Goal: Task Accomplishment & Management: Manage account settings

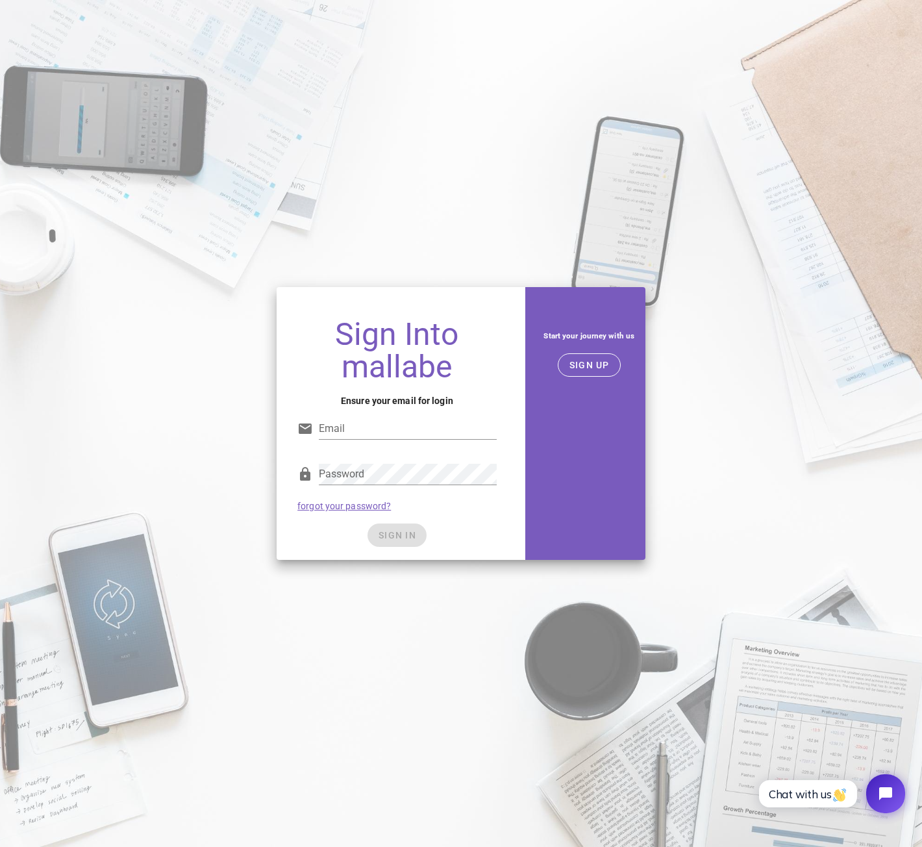
click at [394, 436] on input "Email" at bounding box center [407, 428] width 177 height 21
click at [440, 419] on input "orjan-nilsen@hotmail.com" at bounding box center [407, 428] width 177 height 21
drag, startPoint x: 444, startPoint y: 425, endPoint x: 216, endPoint y: 391, distance: 230.5
click at [216, 391] on div "Sign Into mallabe Ensure your email for login Email orjan-nilsen@hotmail.com Pa…" at bounding box center [461, 423] width 922 height 288
type input "info@59northwheels.no"
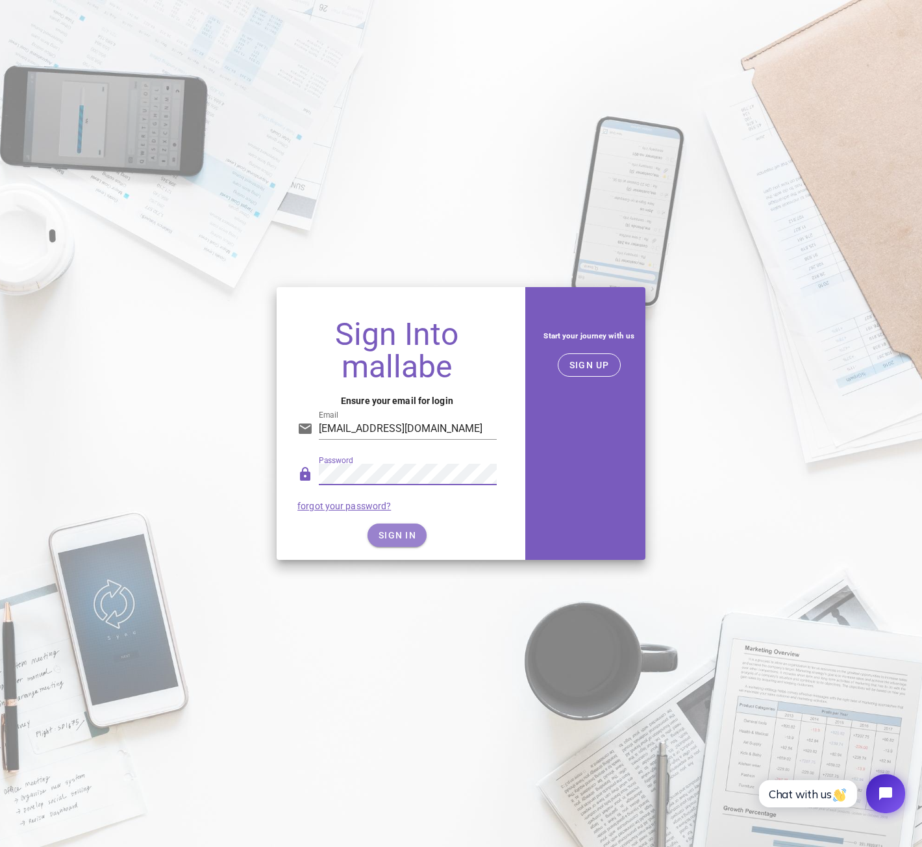
click at [401, 524] on button "SIGN IN" at bounding box center [397, 534] width 59 height 23
click at [390, 533] on span "SIGN IN" at bounding box center [397, 535] width 38 height 10
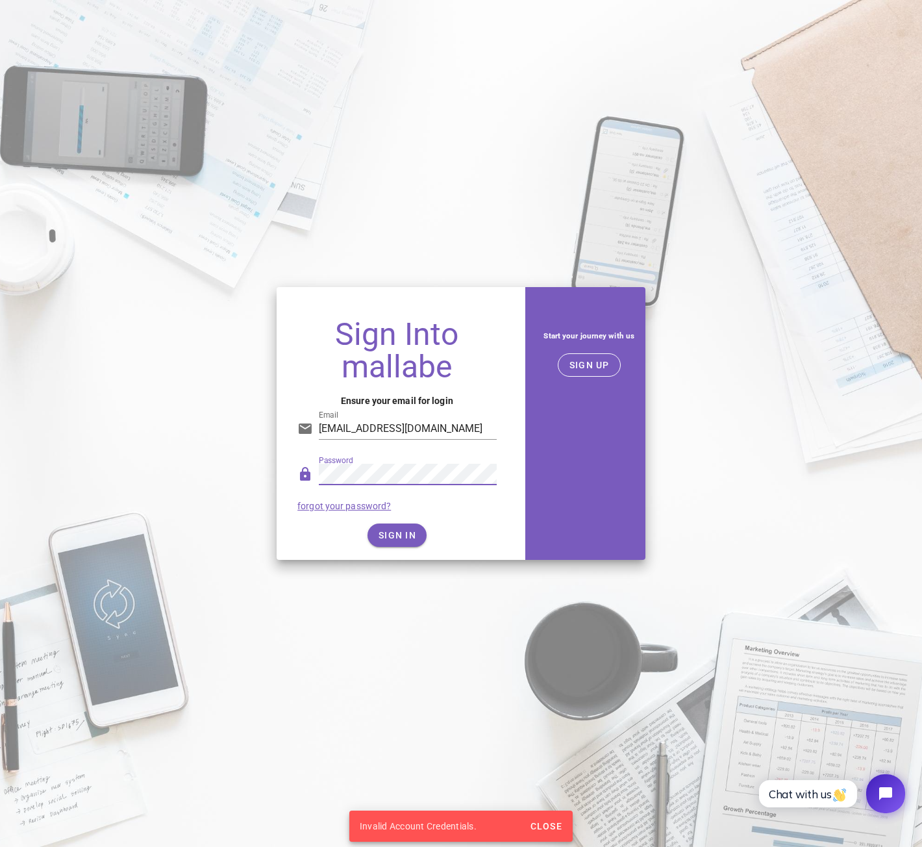
click at [290, 468] on div "Password forgot your password?" at bounding box center [397, 487] width 214 height 68
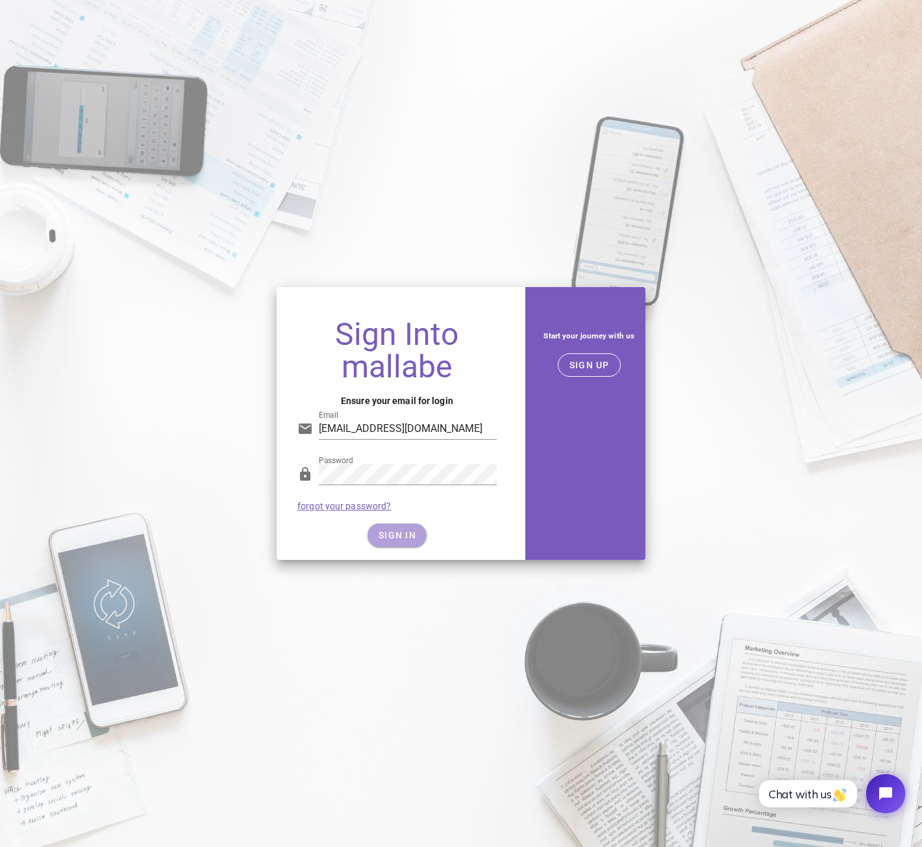
click at [409, 526] on button "SIGN IN" at bounding box center [397, 534] width 59 height 23
click at [380, 531] on span "SIGN IN" at bounding box center [397, 535] width 38 height 10
click at [347, 505] on link "forgot your password?" at bounding box center [344, 506] width 94 height 10
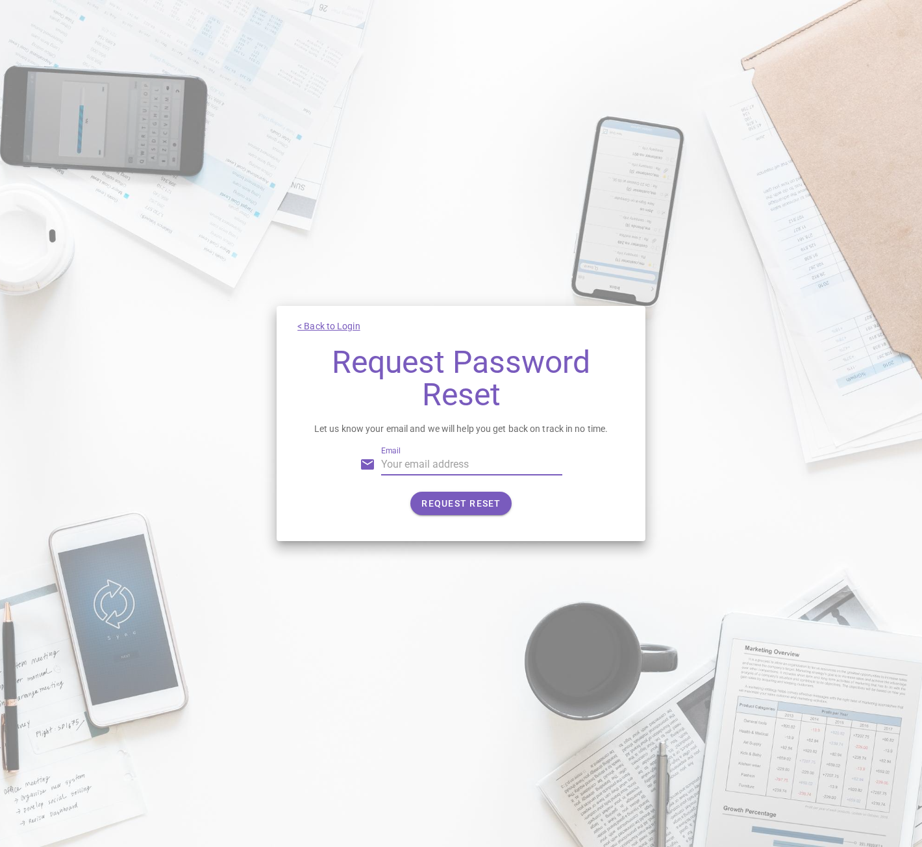
click at [436, 472] on input "Email" at bounding box center [471, 464] width 181 height 21
click at [413, 457] on input "Email" at bounding box center [471, 464] width 181 height 21
type input "info@59northwheels.no"
click at [454, 505] on span "REQUEST RESET" at bounding box center [461, 503] width 80 height 10
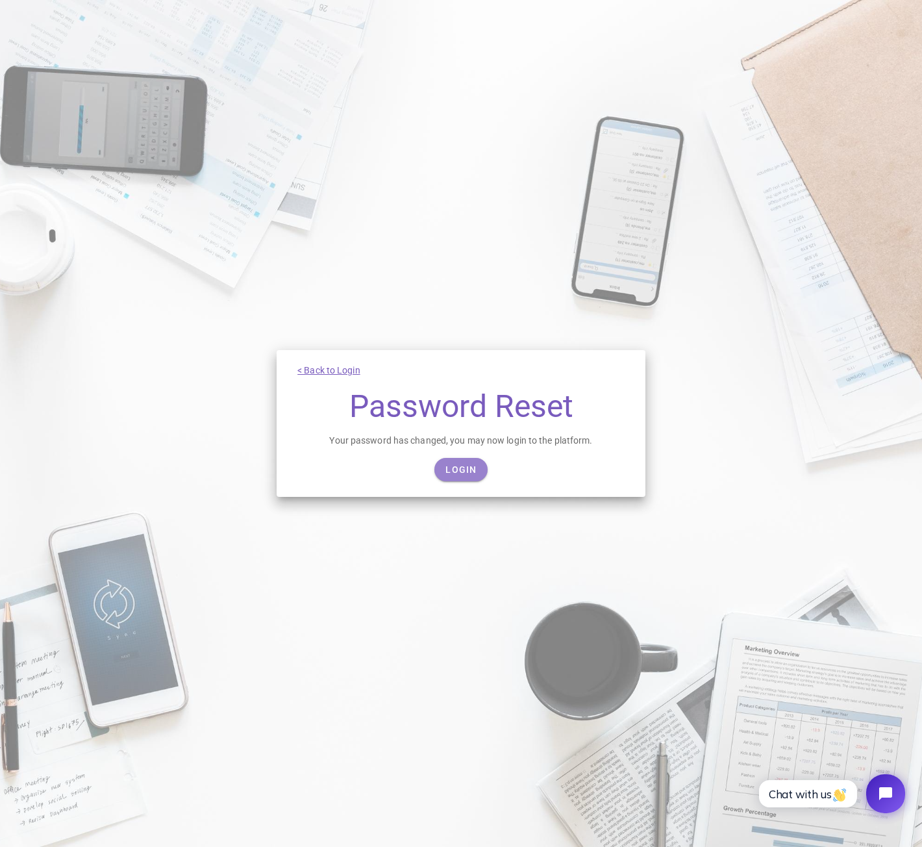
click at [473, 469] on span "Login" at bounding box center [461, 469] width 32 height 10
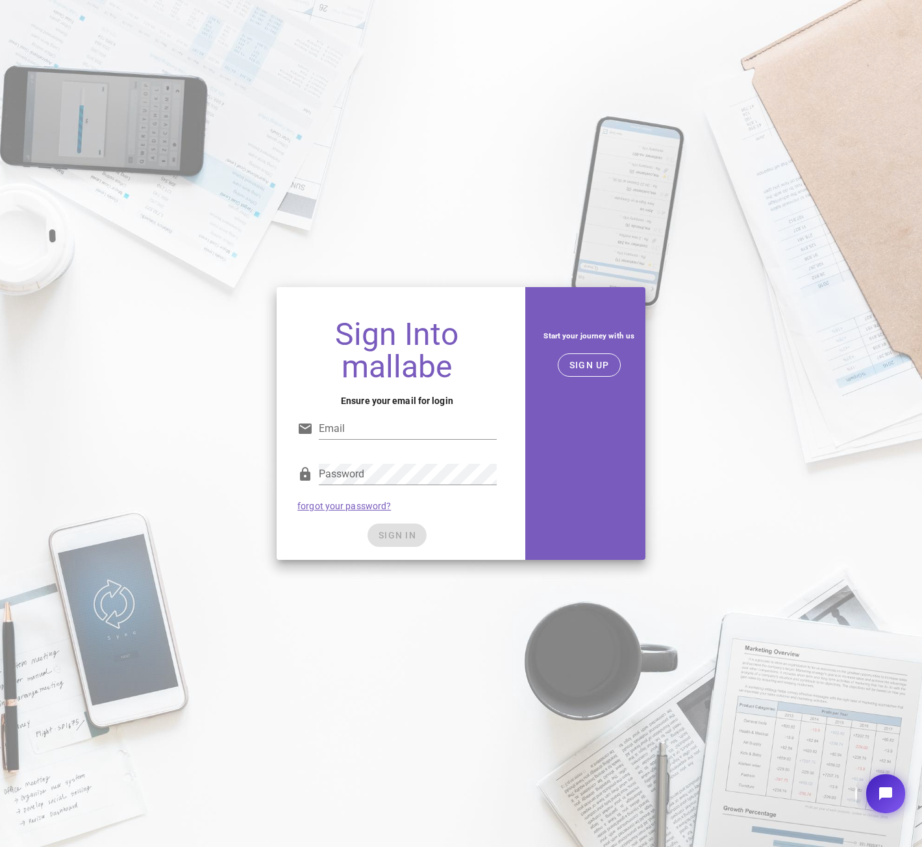
click at [373, 427] on input "Email" at bounding box center [407, 428] width 177 height 21
type input "info@59northwheels.no"
click at [435, 425] on input "info@59northwheels.no" at bounding box center [407, 428] width 177 height 21
drag, startPoint x: 314, startPoint y: 554, endPoint x: 365, endPoint y: 538, distance: 53.8
click at [314, 554] on div "Sign Into mallabe Ensure your email for login Email info@59northwheels.no Passw…" at bounding box center [397, 434] width 240 height 252
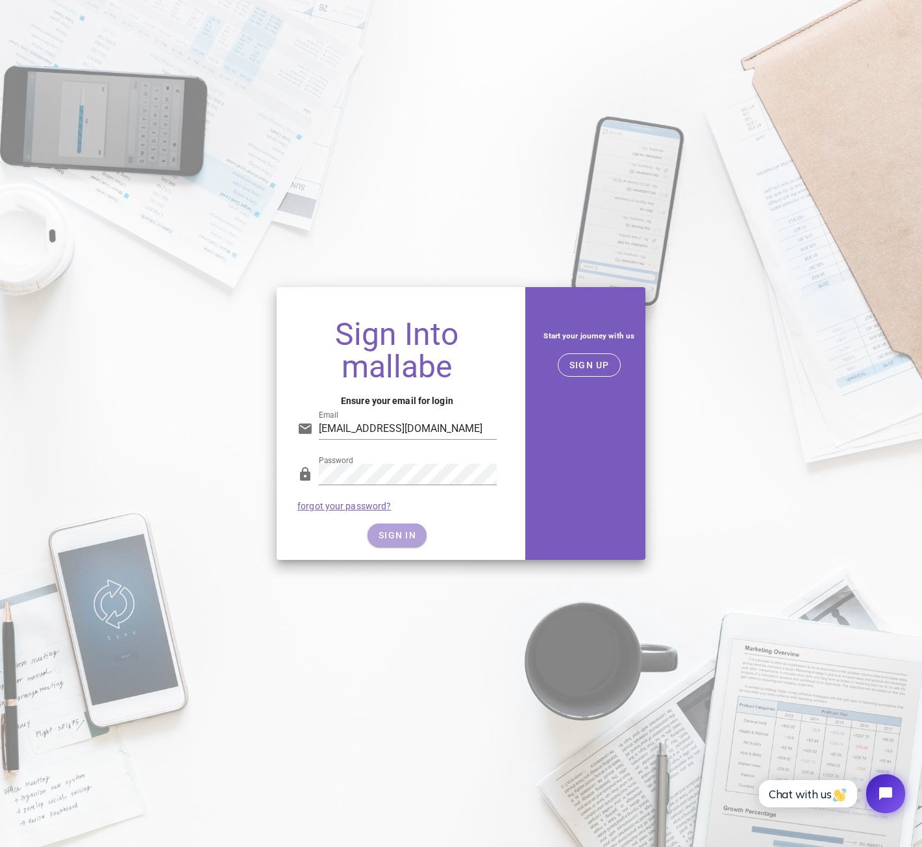
click at [409, 536] on span "SIGN IN" at bounding box center [397, 535] width 38 height 10
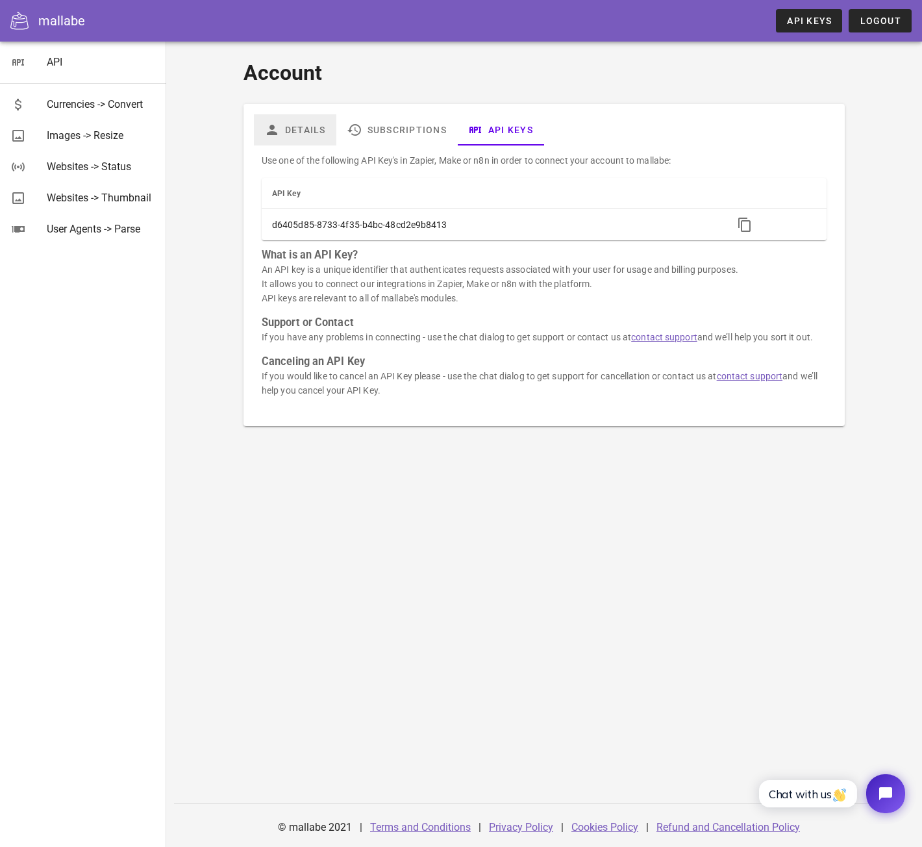
click at [303, 131] on link "Details" at bounding box center [295, 129] width 82 height 31
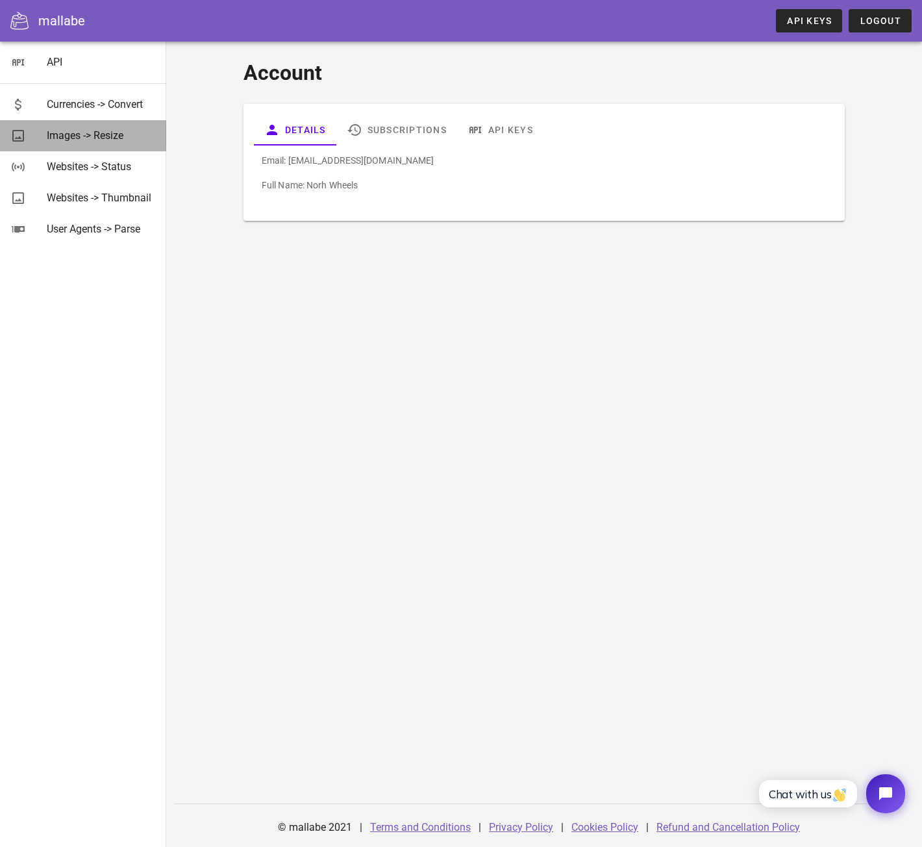
click at [105, 137] on div "Images -> Resize" at bounding box center [101, 135] width 109 height 12
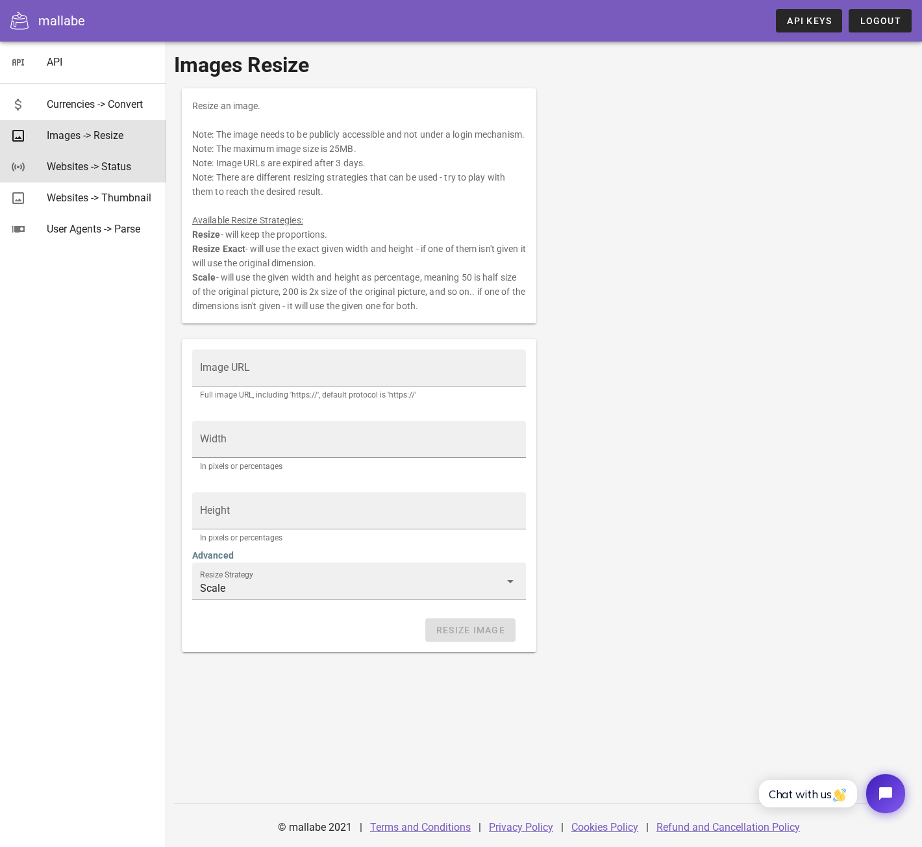
click at [102, 165] on div "Websites -> Status" at bounding box center [101, 166] width 109 height 12
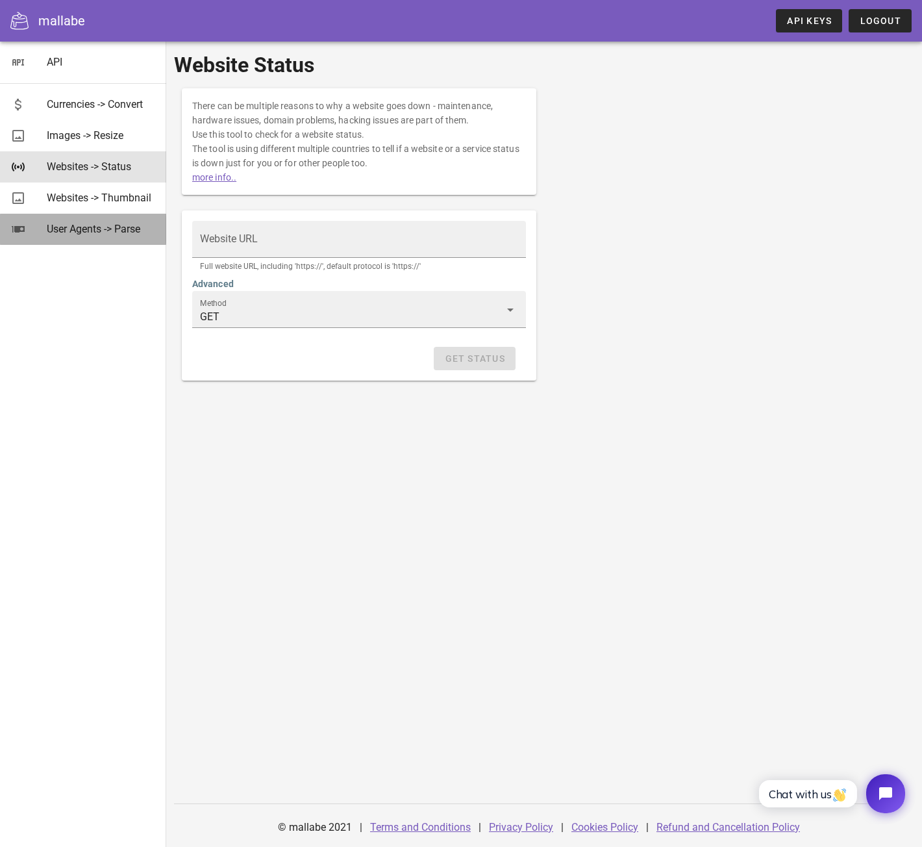
click at [86, 216] on div "User Agents -> Parse" at bounding box center [101, 229] width 109 height 28
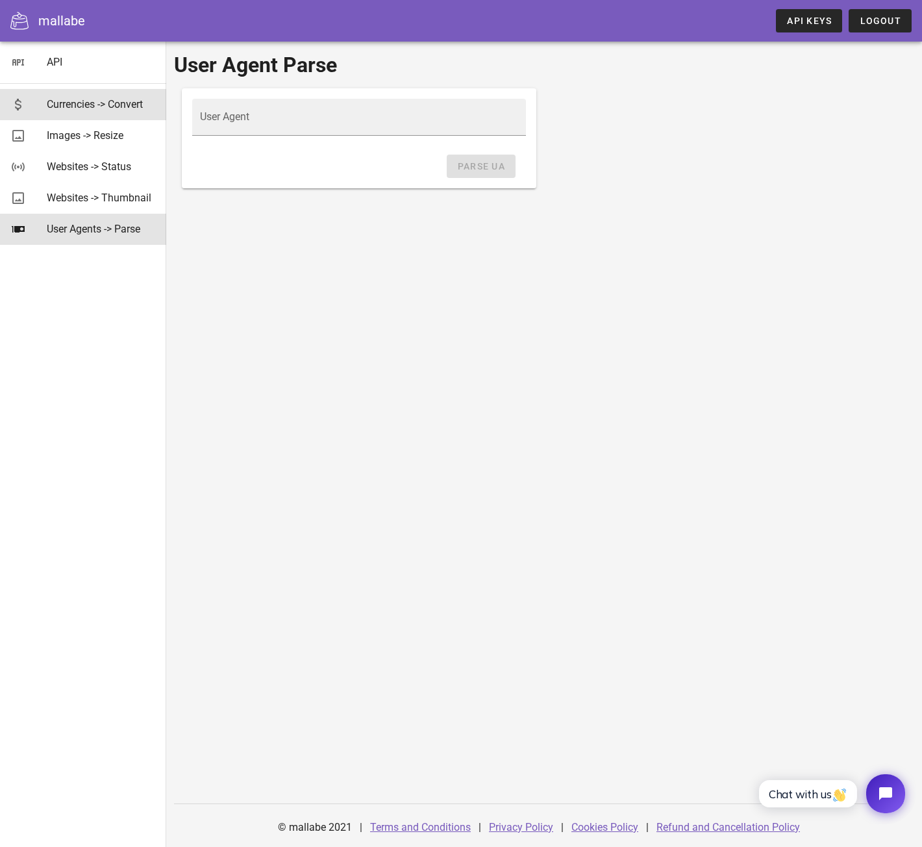
click at [80, 95] on div "Currencies -> Convert" at bounding box center [101, 104] width 109 height 28
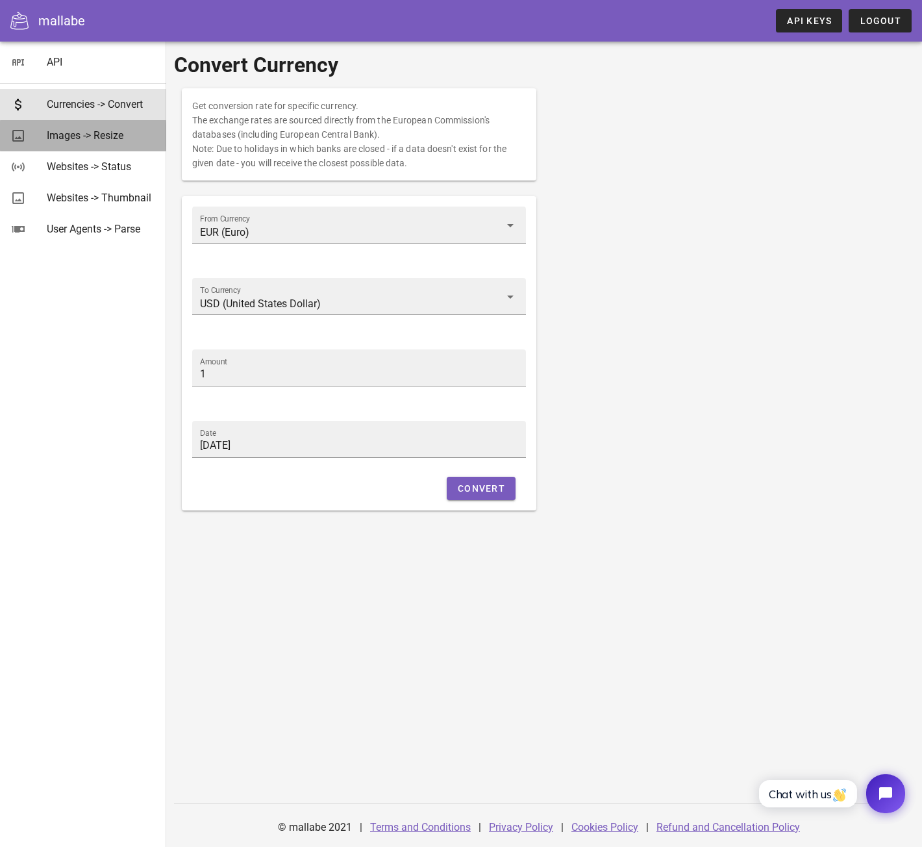
click at [73, 134] on div "Images -> Resize" at bounding box center [101, 135] width 109 height 12
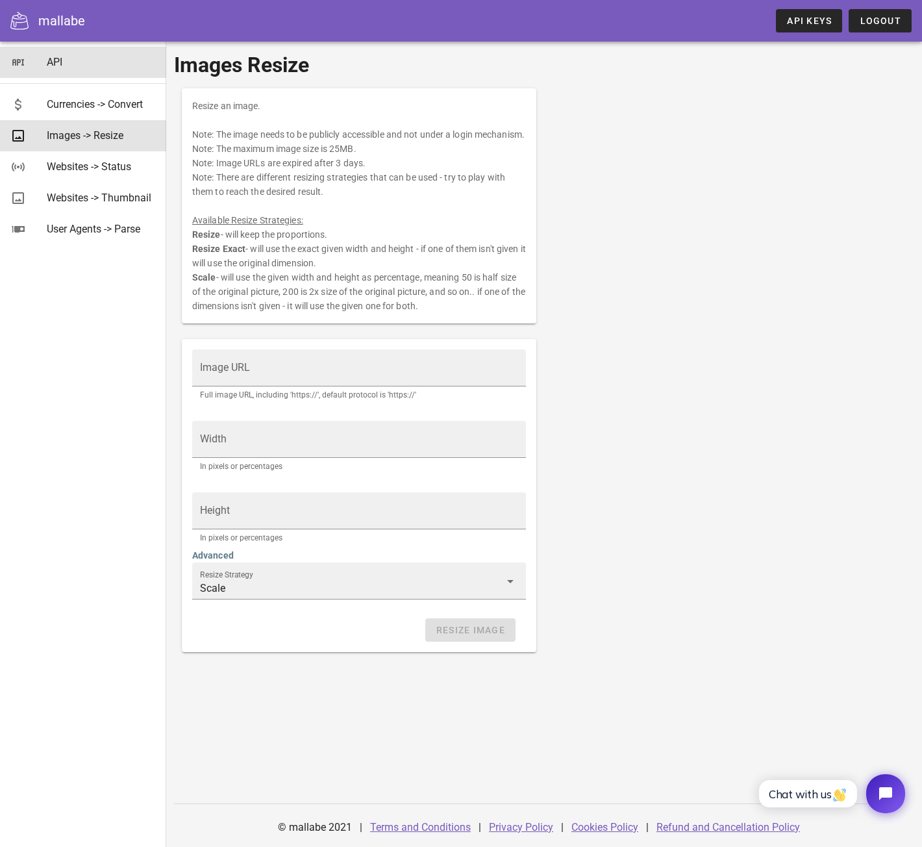
click at [19, 69] on icon at bounding box center [18, 63] width 16 height 16
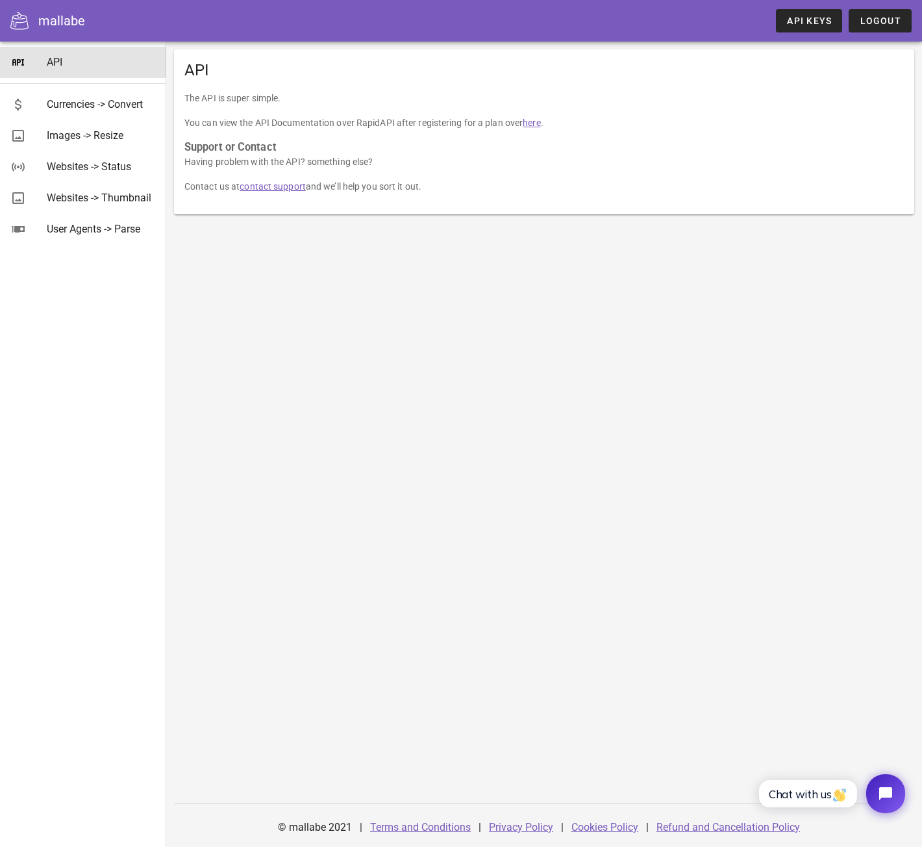
click at [43, 19] on div "mallabe" at bounding box center [61, 20] width 47 height 19
click at [14, 17] on icon at bounding box center [19, 21] width 18 height 18
drag, startPoint x: 878, startPoint y: 799, endPoint x: 824, endPoint y: 770, distance: 62.2
click at [824, 770] on html "Chat with us" at bounding box center [830, 793] width 171 height 61
click at [883, 800] on icon "Open chat widget" at bounding box center [893, 794] width 20 height 20
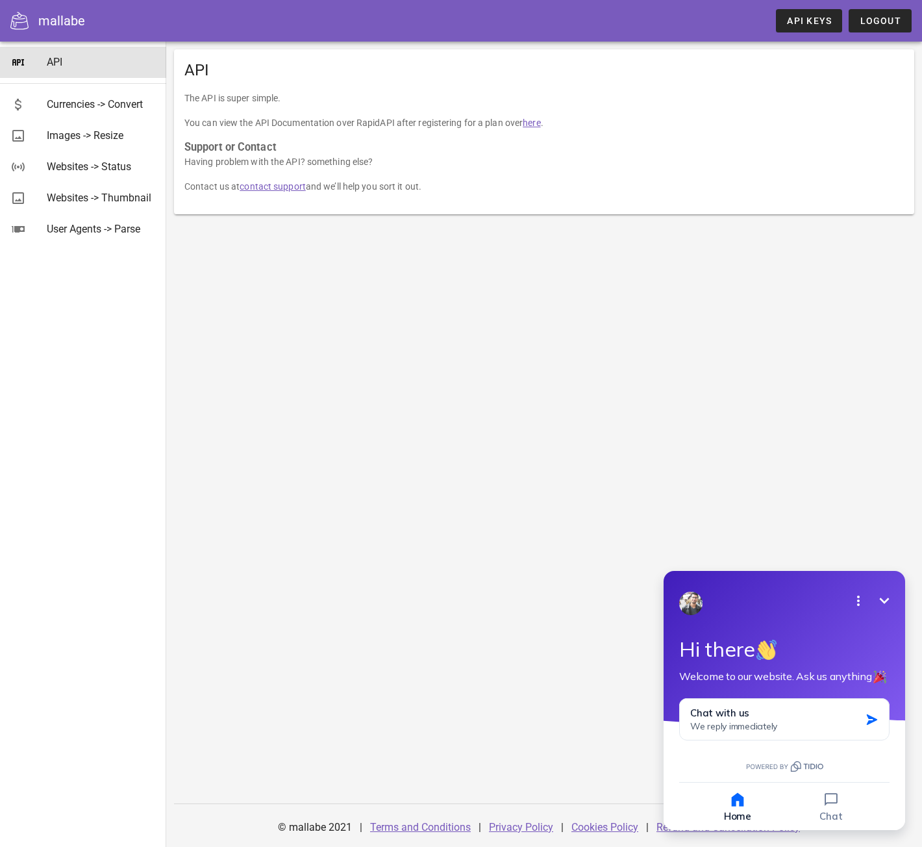
click at [805, 722] on div "Chat with us We reply immediately" at bounding box center [775, 719] width 170 height 25
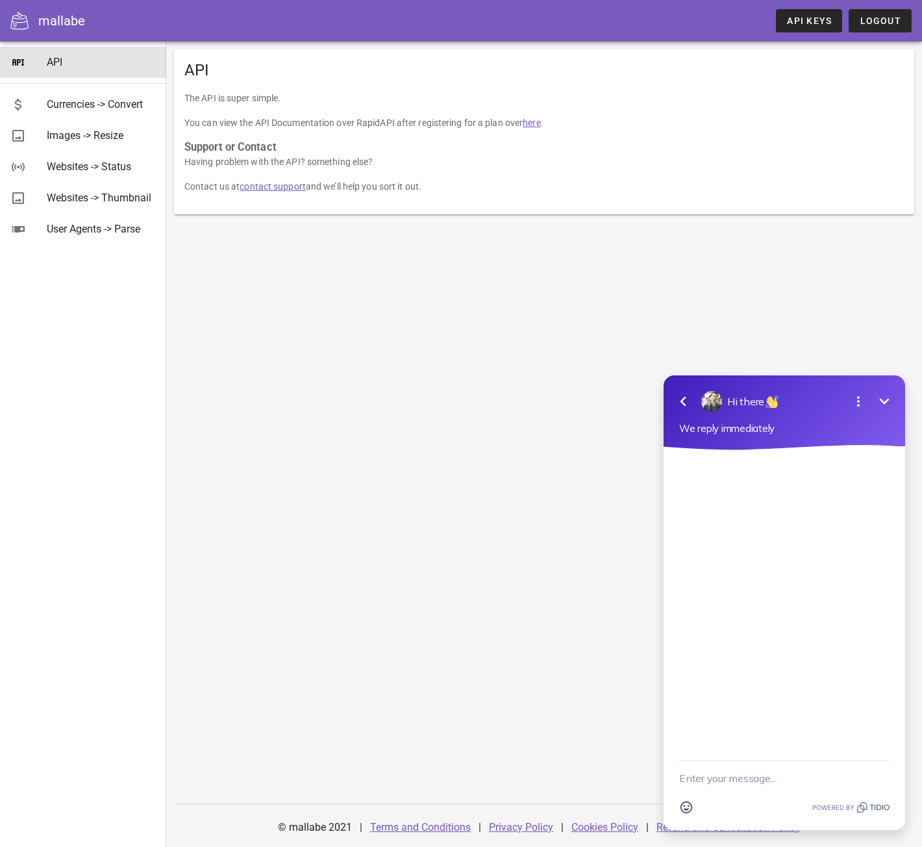
click at [749, 771] on textarea "New message" at bounding box center [784, 778] width 210 height 34
type textarea "I want to cancel my subscription"
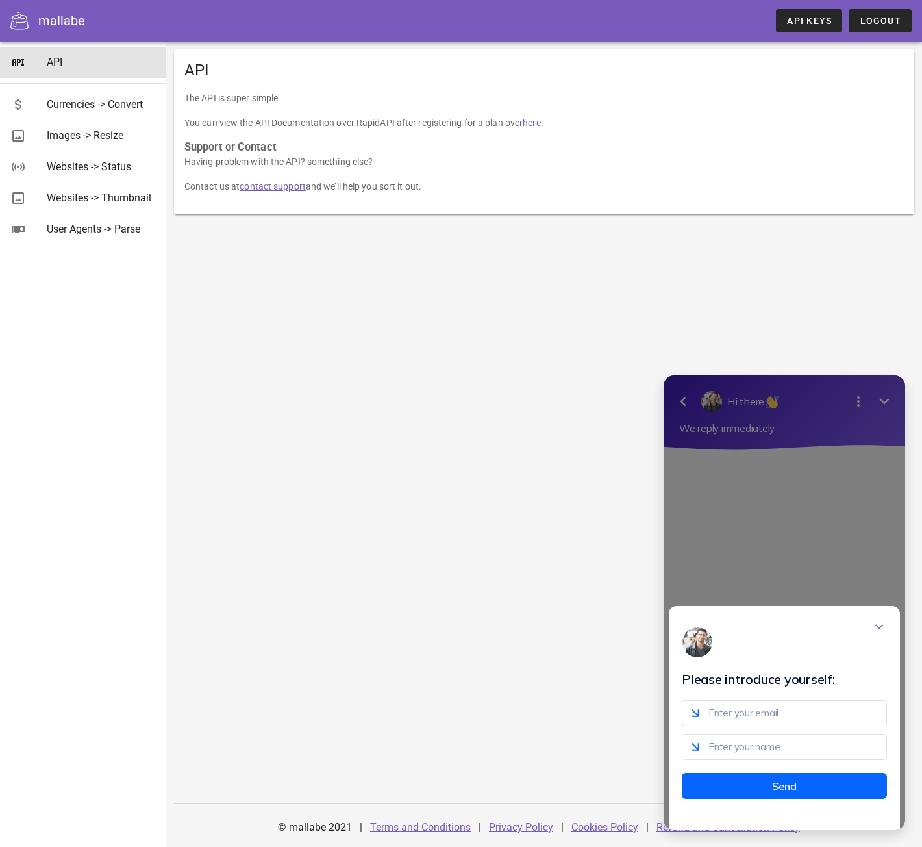
click at [764, 719] on input "email" at bounding box center [784, 713] width 205 height 26
type input "[EMAIL_ADDRESS][DOMAIN_NAME]"
type input "Ørjan"
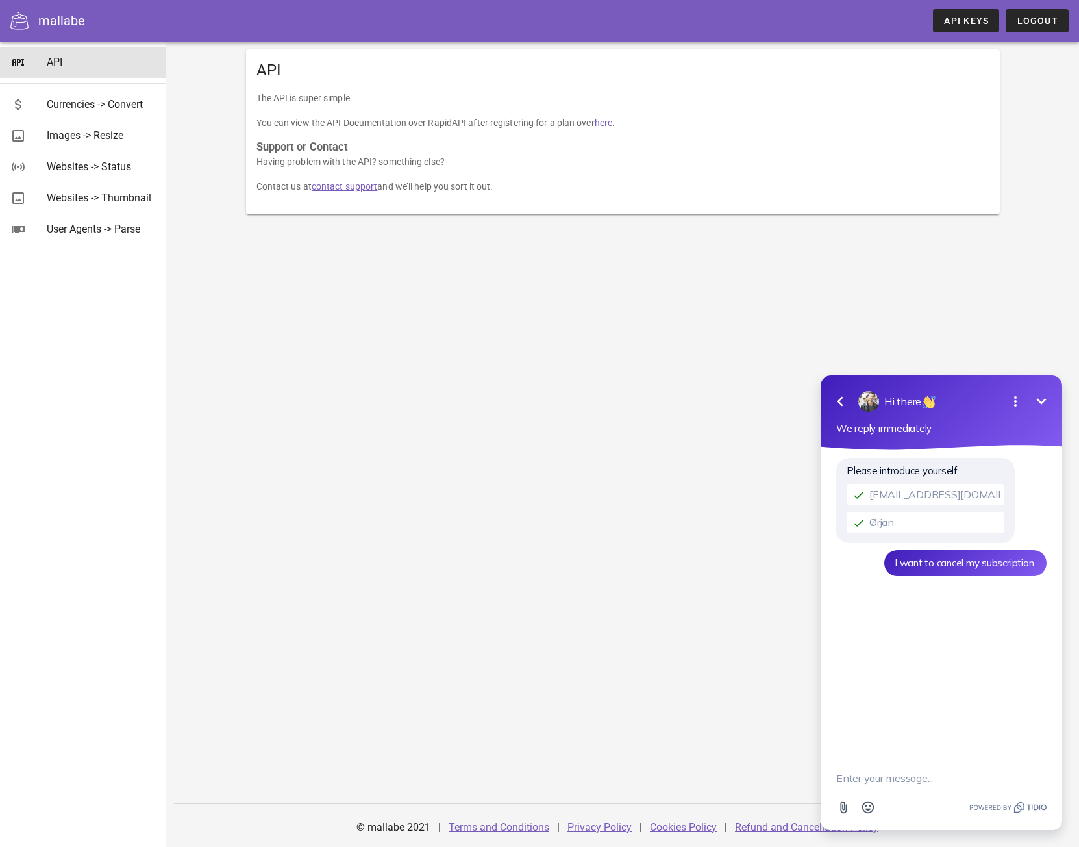
click at [913, 772] on textarea "New message" at bounding box center [942, 778] width 210 height 34
click at [922, 402] on icon "Open options" at bounding box center [1016, 402] width 16 height 16
click at [922, 400] on icon "Close options" at bounding box center [1016, 402] width 16 height 16
click at [755, 831] on link "Refund and Cancellation Policy" at bounding box center [807, 827] width 144 height 12
click at [922, 402] on icon "Minimize" at bounding box center [1042, 402] width 16 height 16
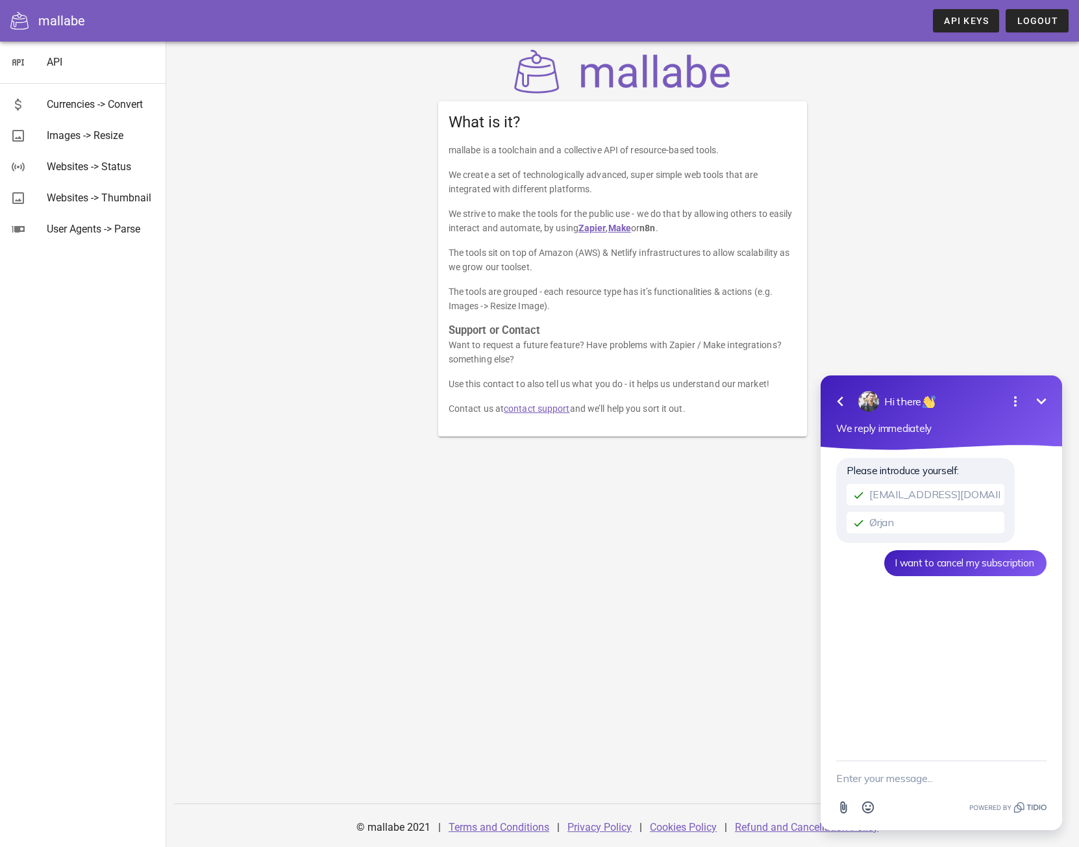
click at [548, 407] on link "contact support" at bounding box center [537, 408] width 66 height 10
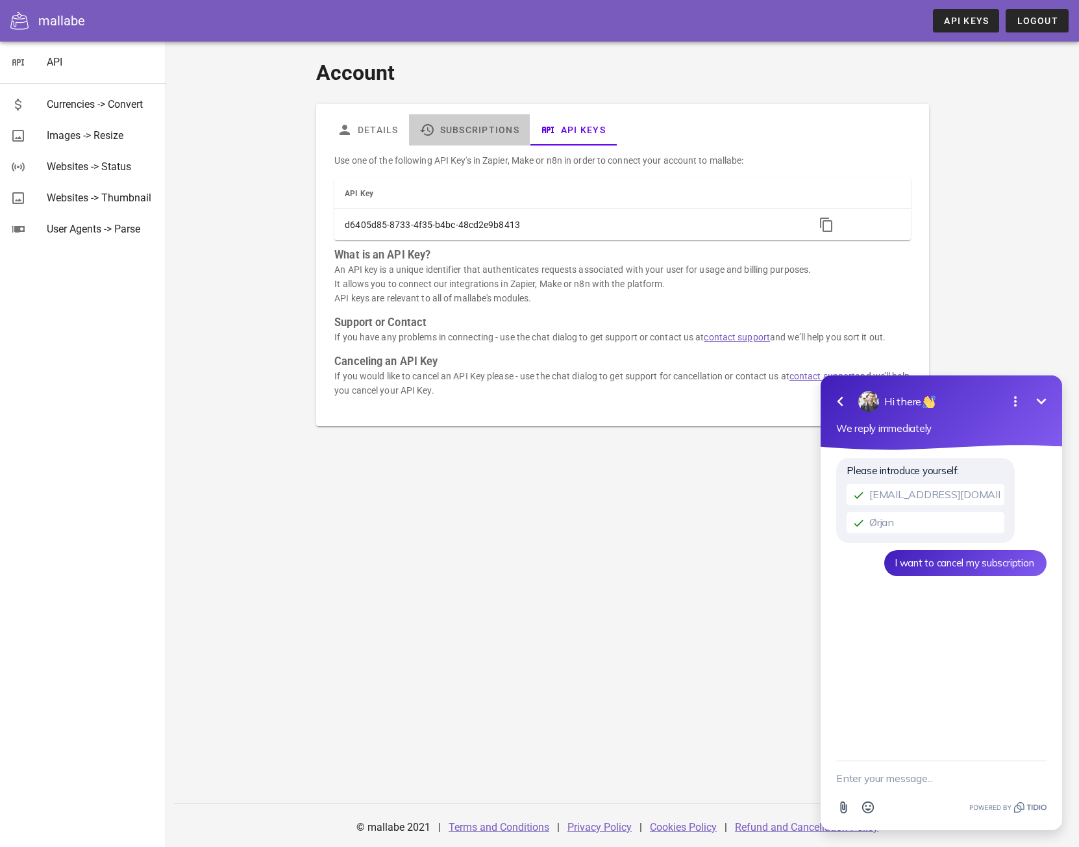
drag, startPoint x: 0, startPoint y: 0, endPoint x: 464, endPoint y: 123, distance: 479.7
click at [464, 123] on link "Subscriptions" at bounding box center [469, 129] width 121 height 31
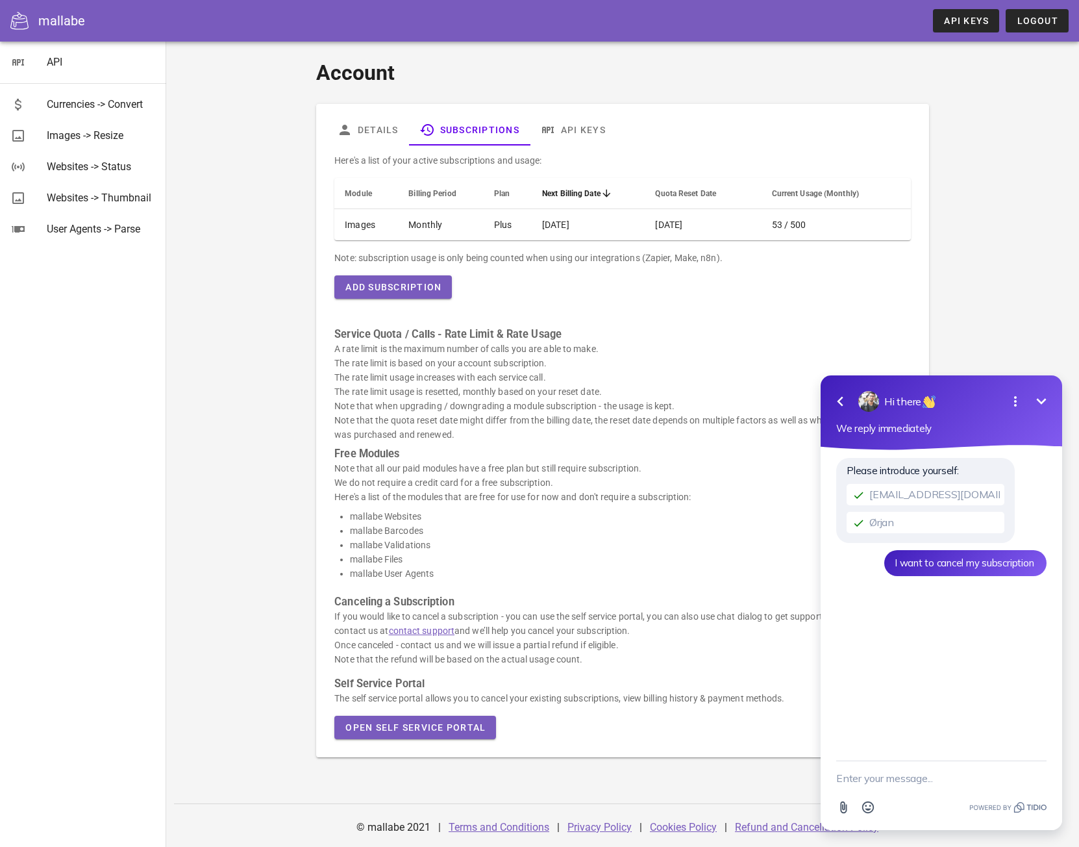
click at [465, 220] on td "Monthly" at bounding box center [441, 224] width 86 height 31
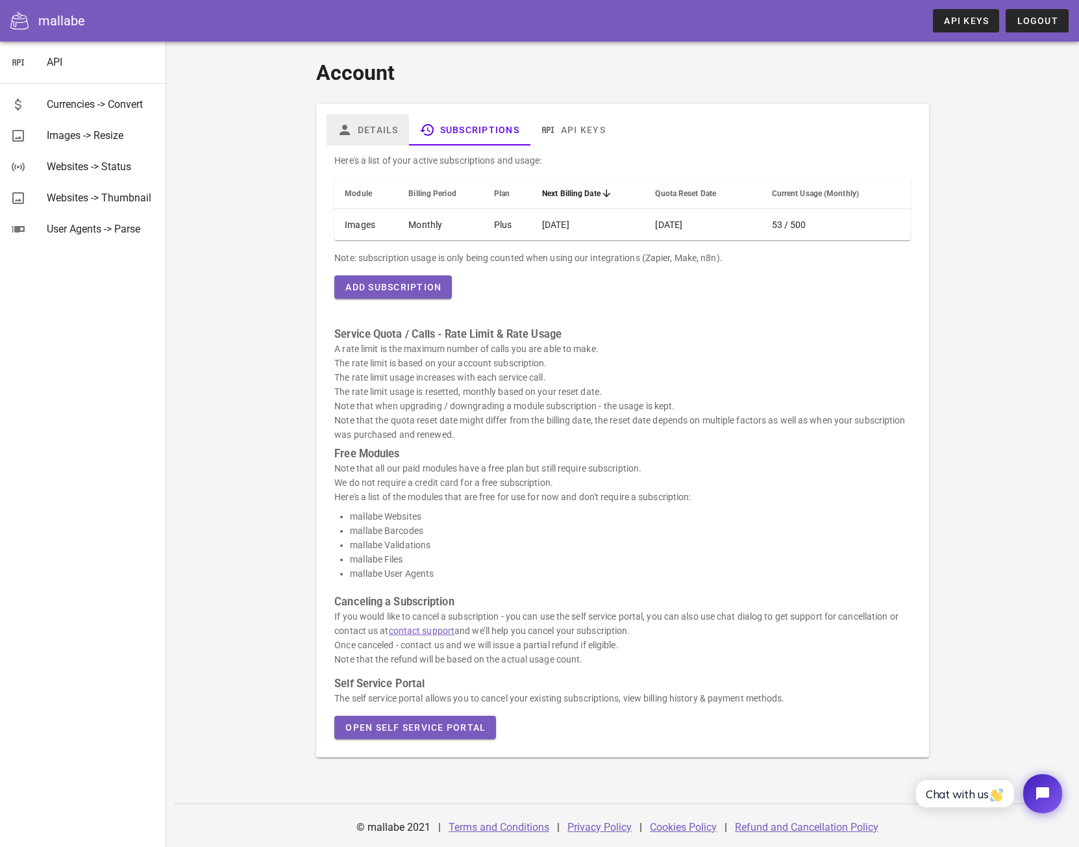
click at [378, 142] on link "Details" at bounding box center [368, 129] width 82 height 31
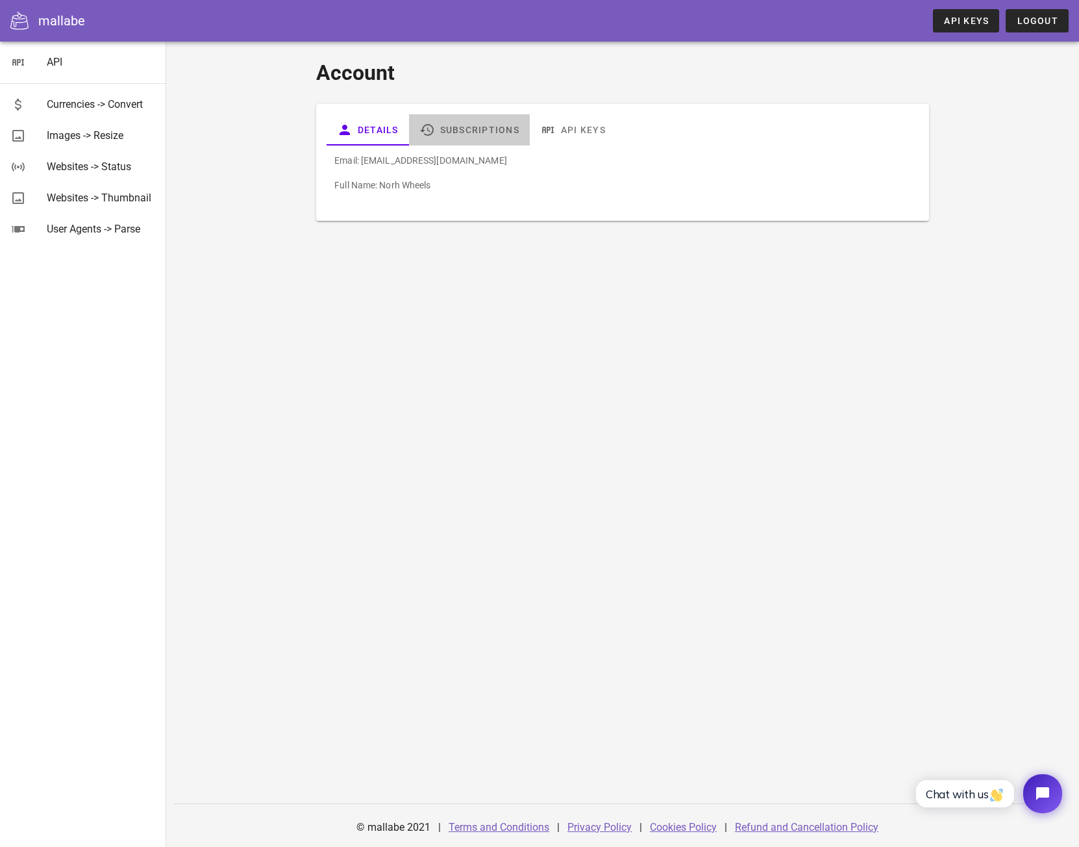
click at [464, 128] on link "Subscriptions" at bounding box center [469, 129] width 121 height 31
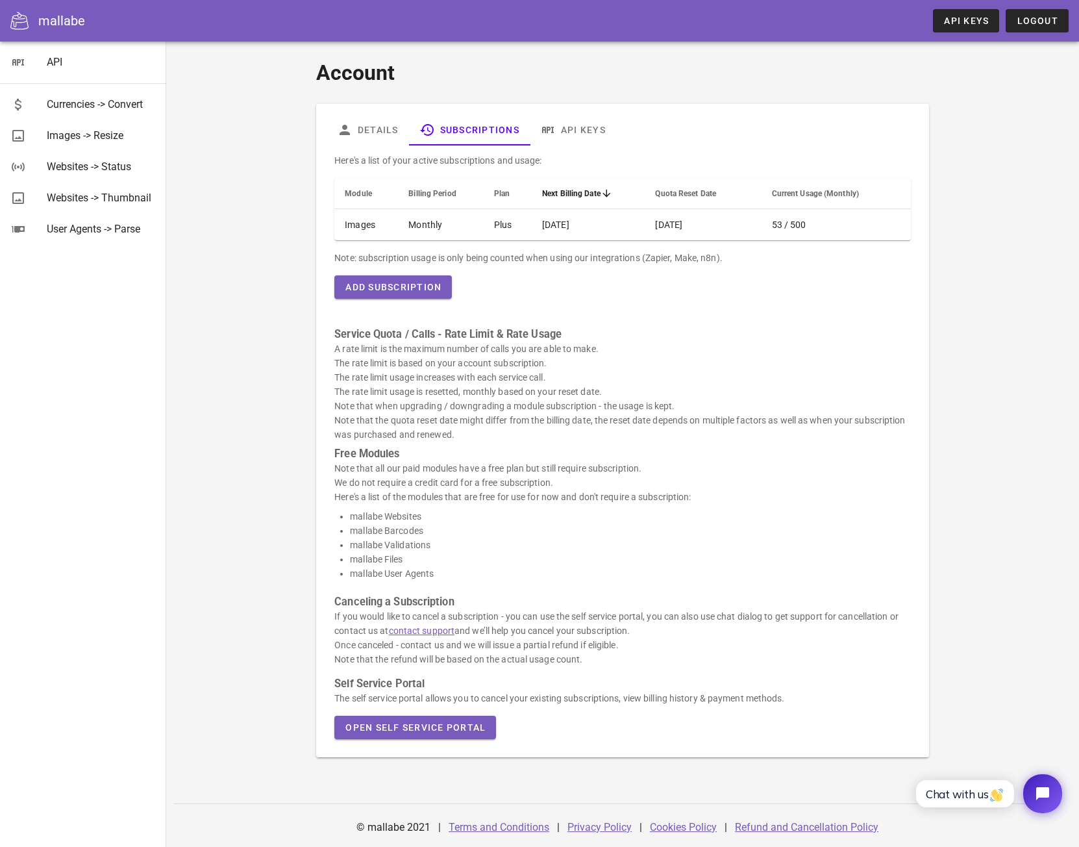
click at [449, 225] on td "Monthly" at bounding box center [441, 224] width 86 height 31
click at [347, 131] on icon at bounding box center [345, 130] width 16 height 16
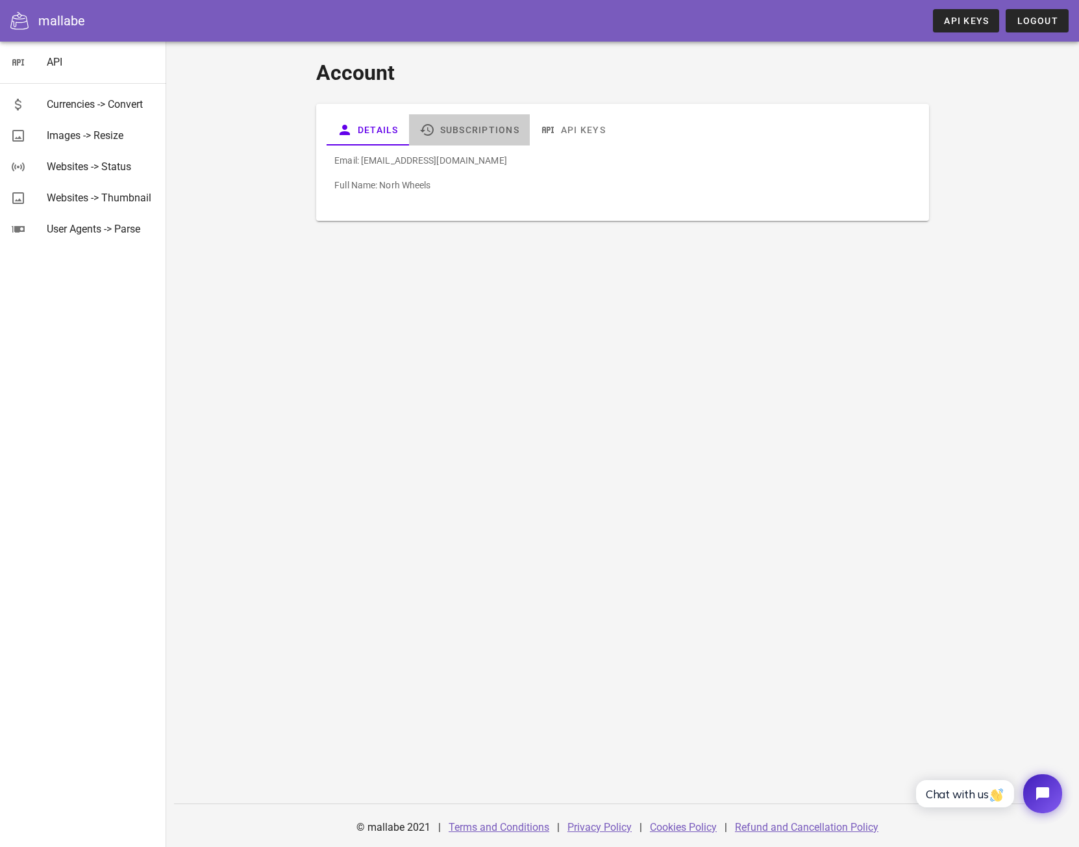
click at [438, 115] on link "Subscriptions" at bounding box center [469, 129] width 121 height 31
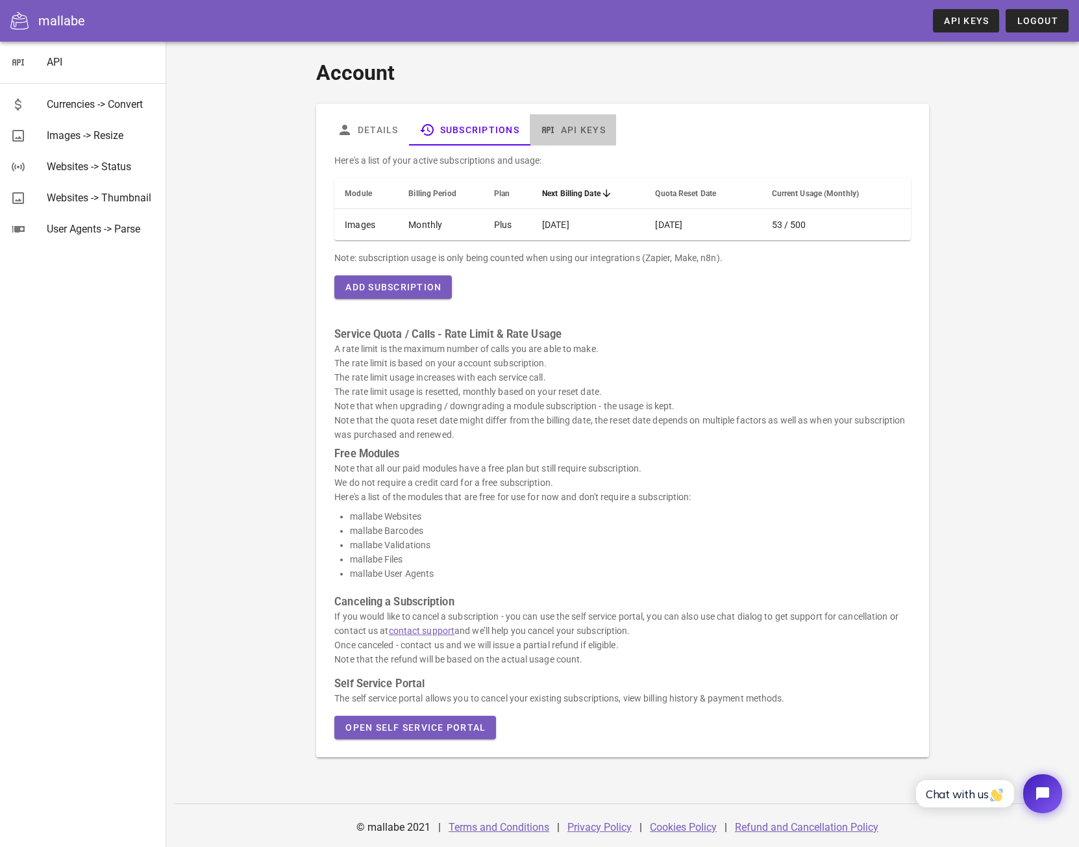
click at [577, 127] on link "API Keys" at bounding box center [573, 129] width 86 height 31
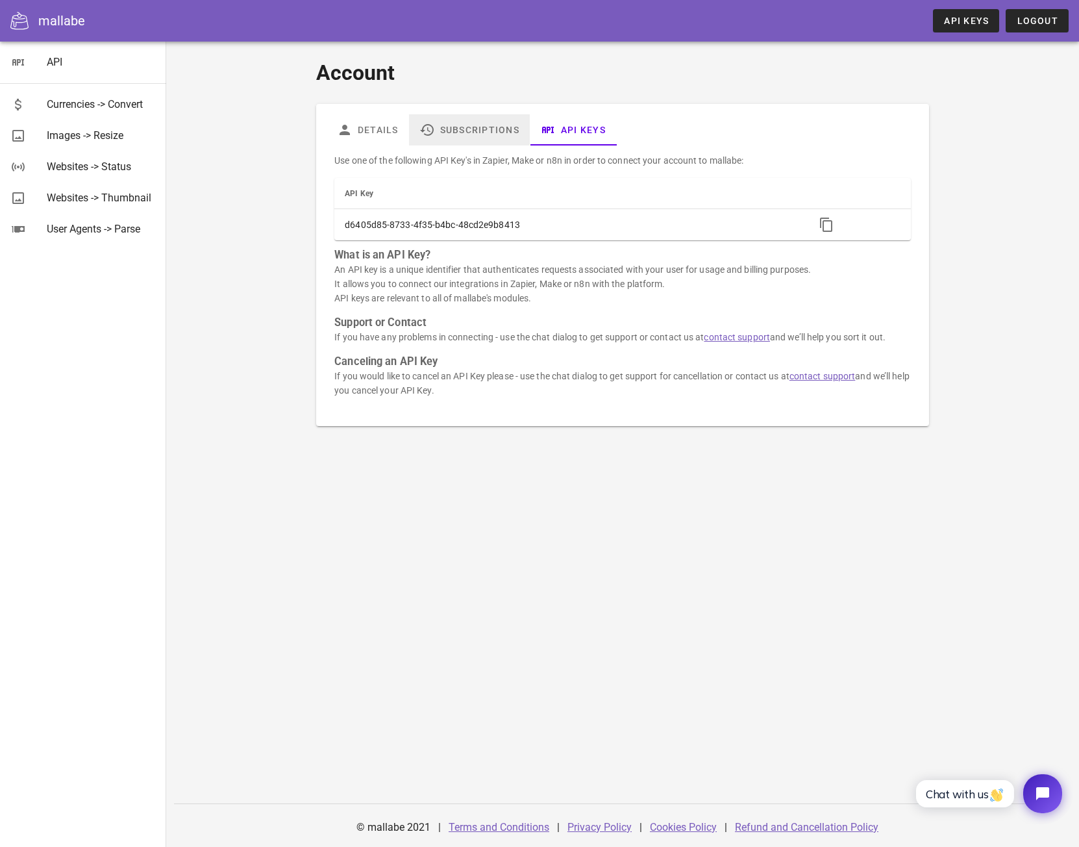
click at [459, 135] on link "Subscriptions" at bounding box center [469, 129] width 121 height 31
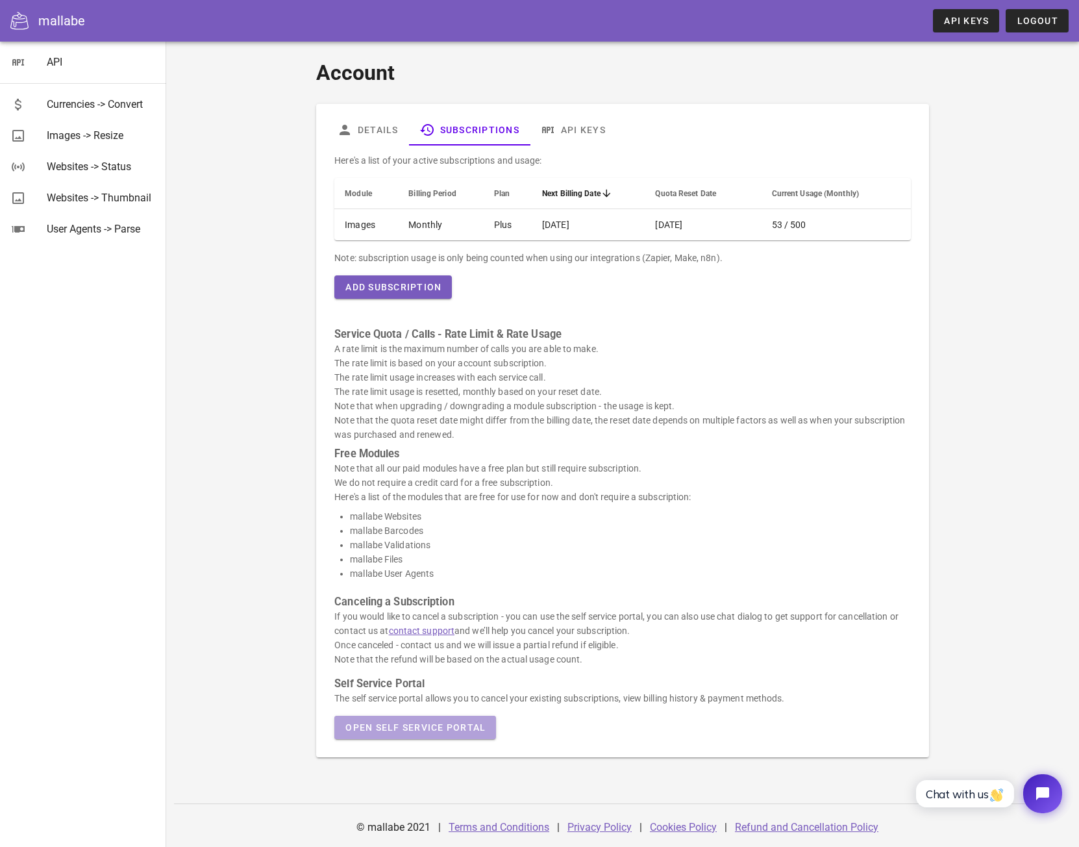
click at [433, 724] on span "Open Self Service Portal" at bounding box center [415, 727] width 141 height 10
